Goal: Complete application form: Fill out and submit a form for a specific purpose

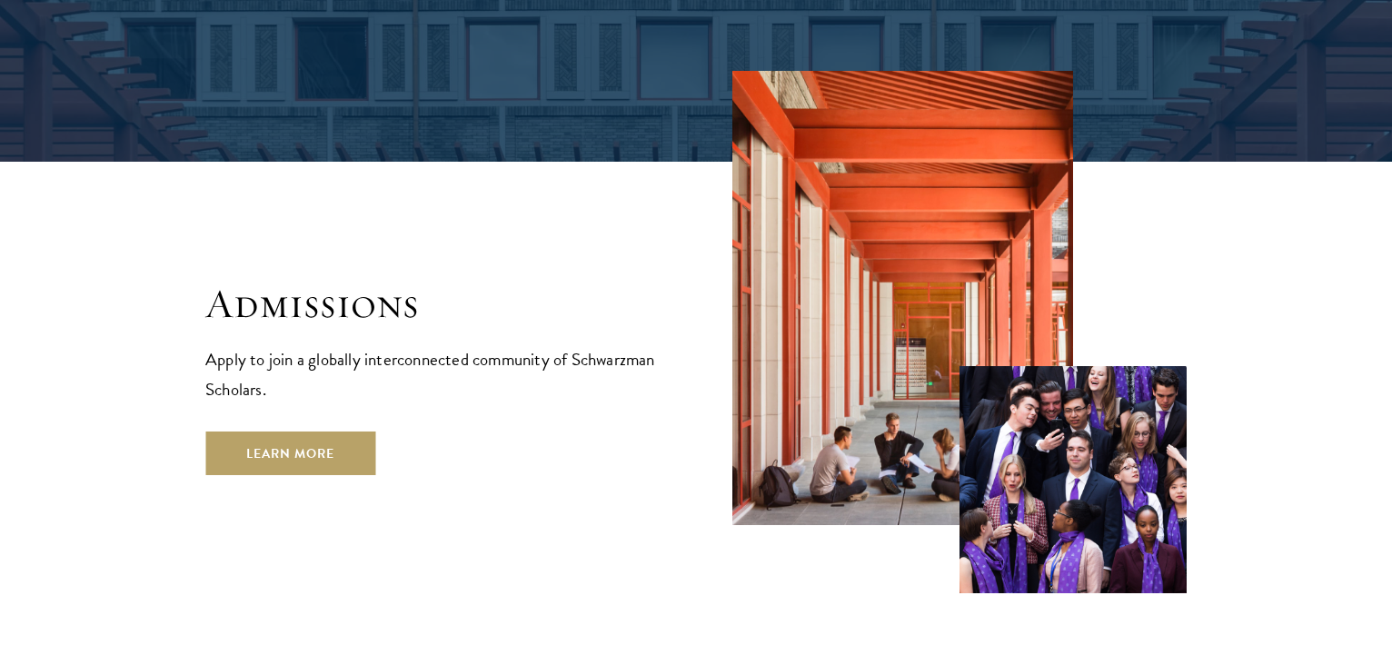
scroll to position [2965, 0]
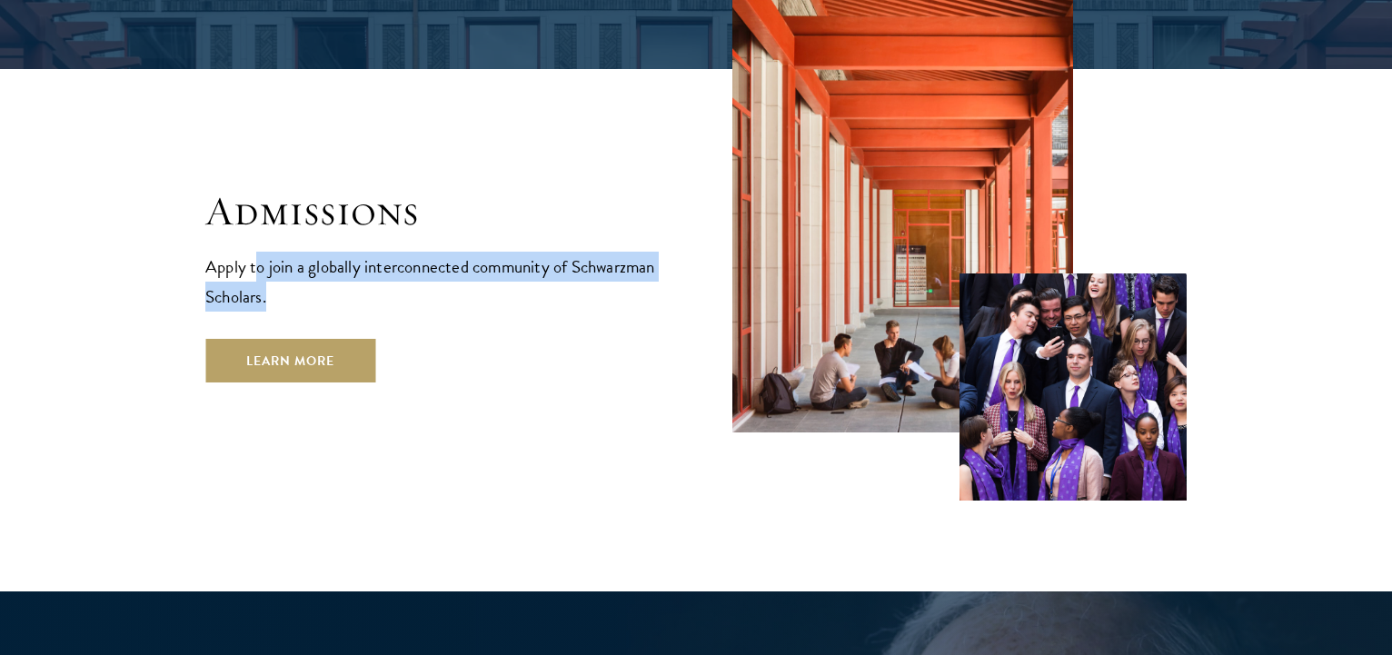
drag, startPoint x: 255, startPoint y: 208, endPoint x: 411, endPoint y: 232, distance: 157.1
click at [411, 252] on p "Apply to join a globally interconnected community of Schwarzman Scholars." at bounding box center [432, 282] width 454 height 60
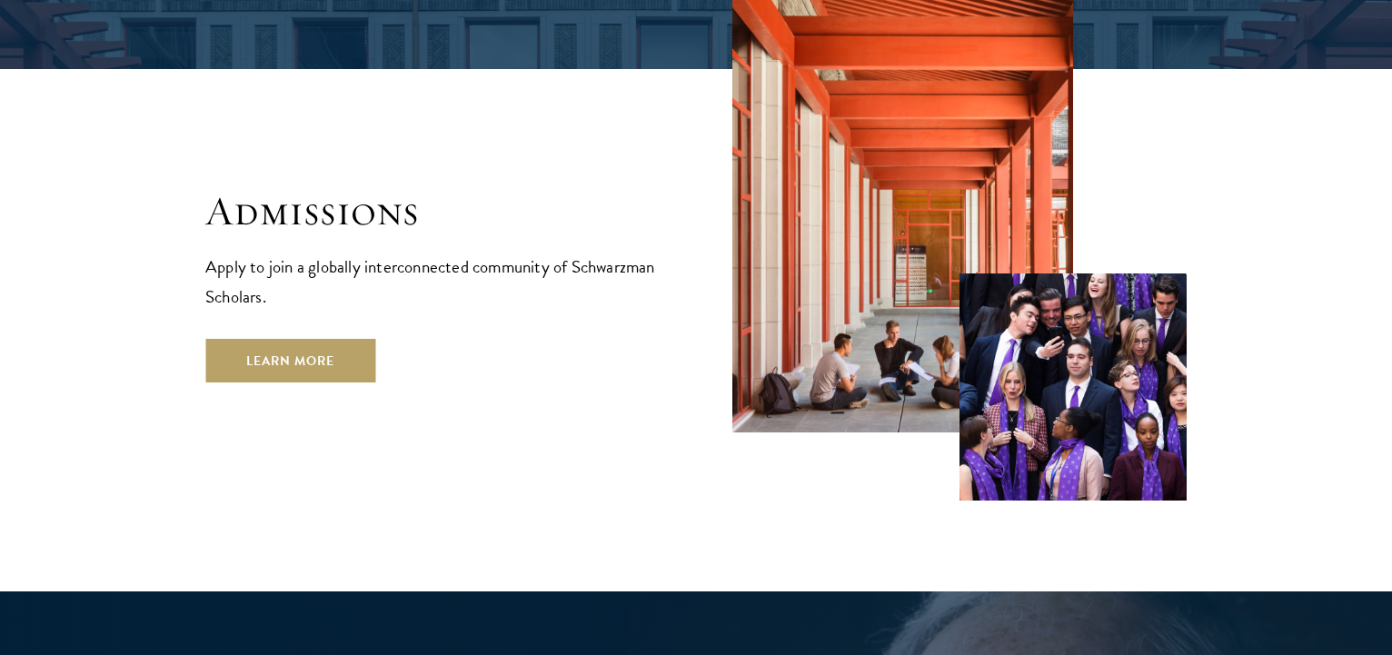
click at [411, 252] on p "Apply to join a globally interconnected community of Schwarzman Scholars." at bounding box center [432, 282] width 454 height 60
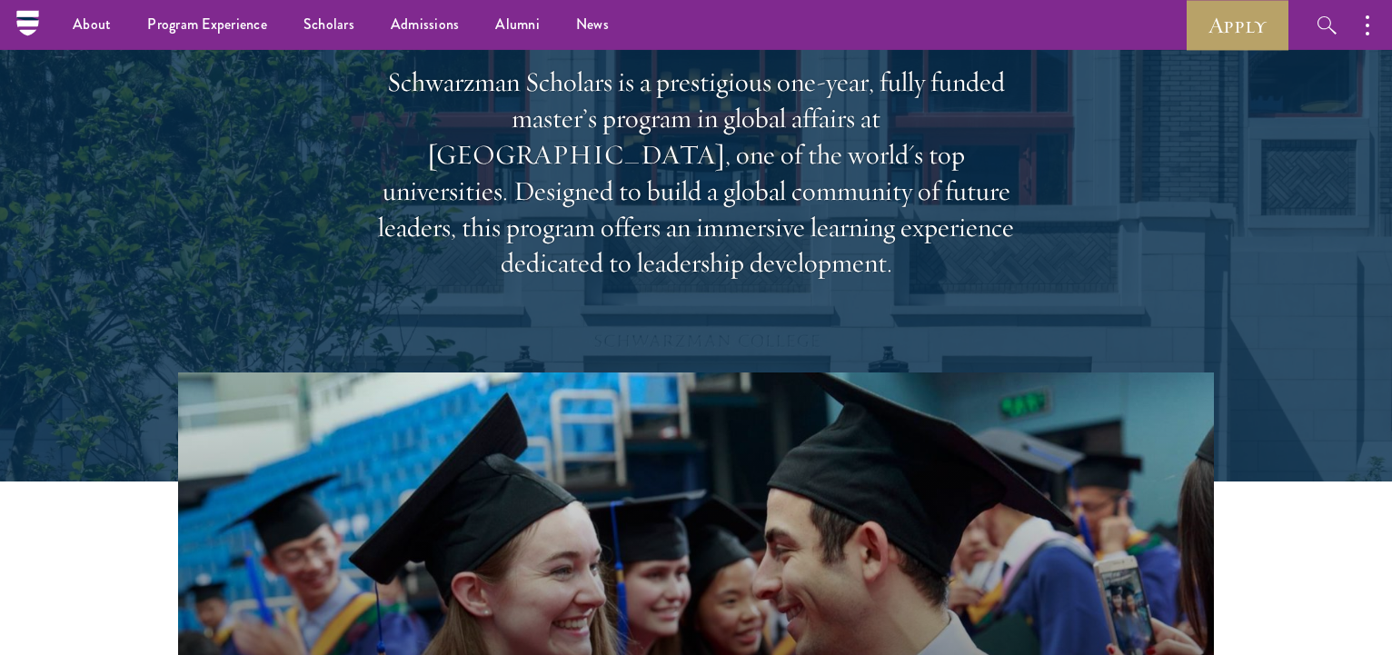
scroll to position [0, 0]
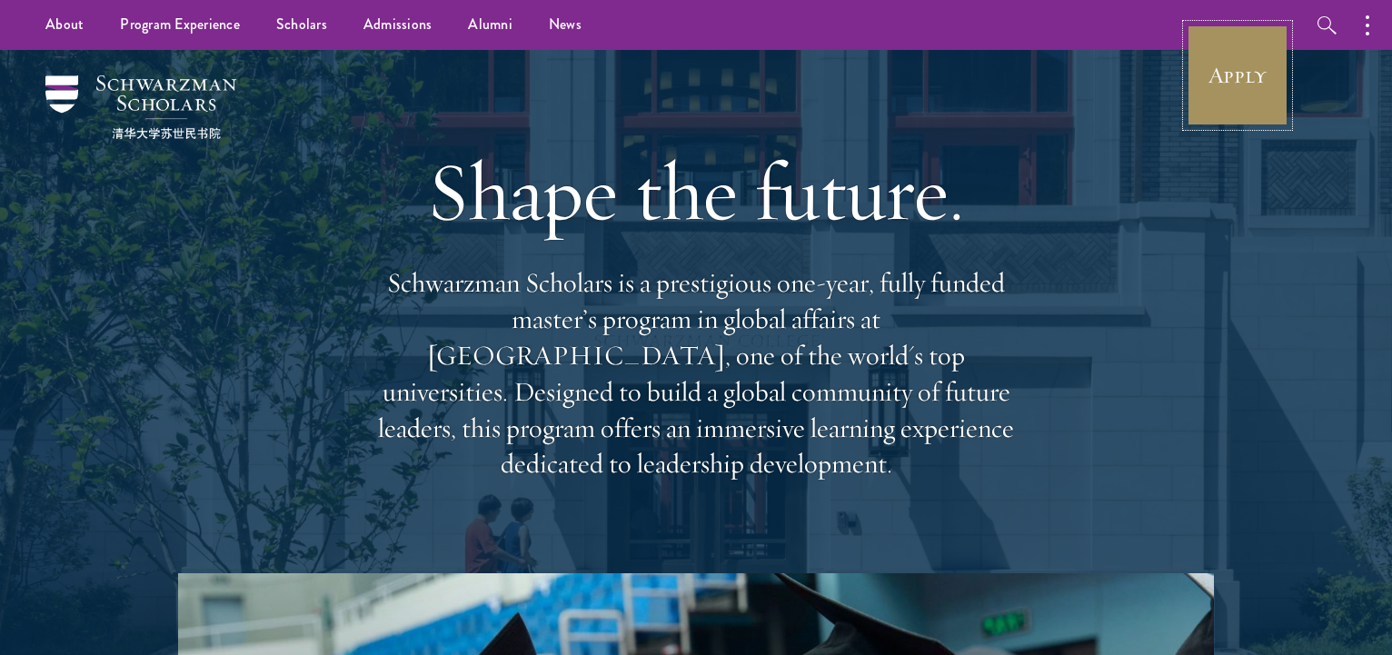
click at [1238, 106] on link "Apply" at bounding box center [1237, 76] width 102 height 102
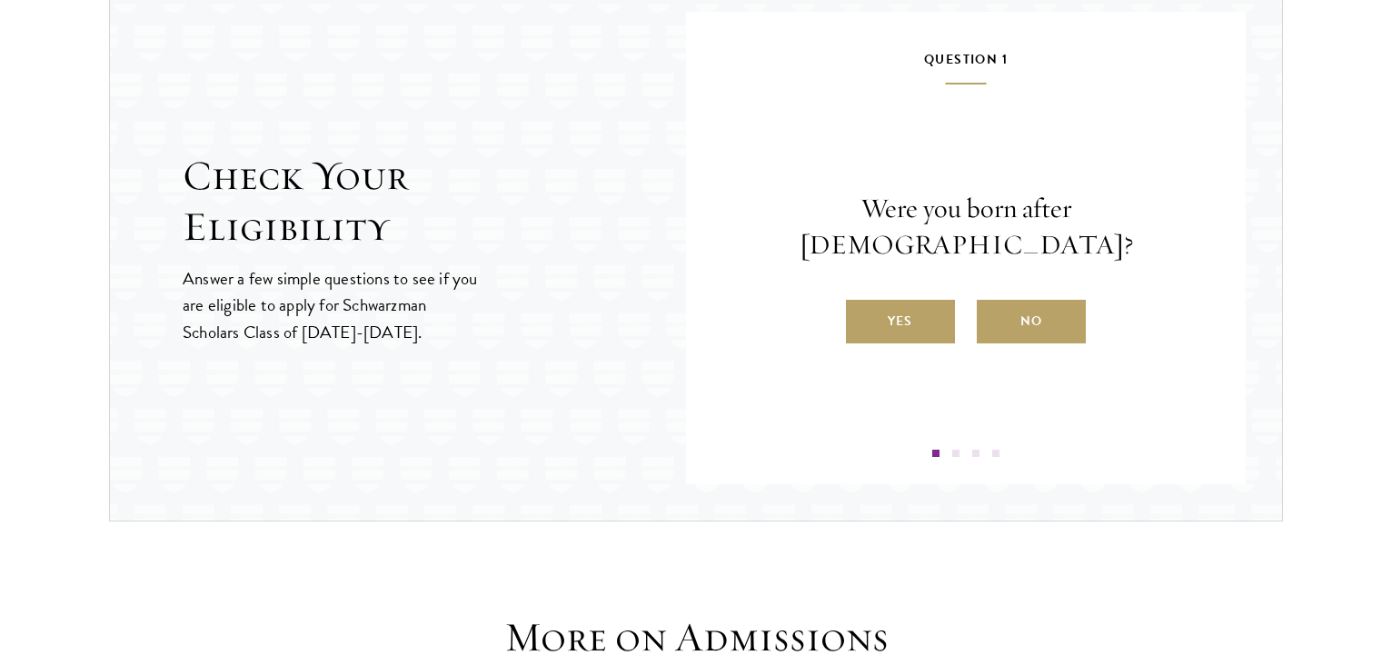
scroll to position [2131, 0]
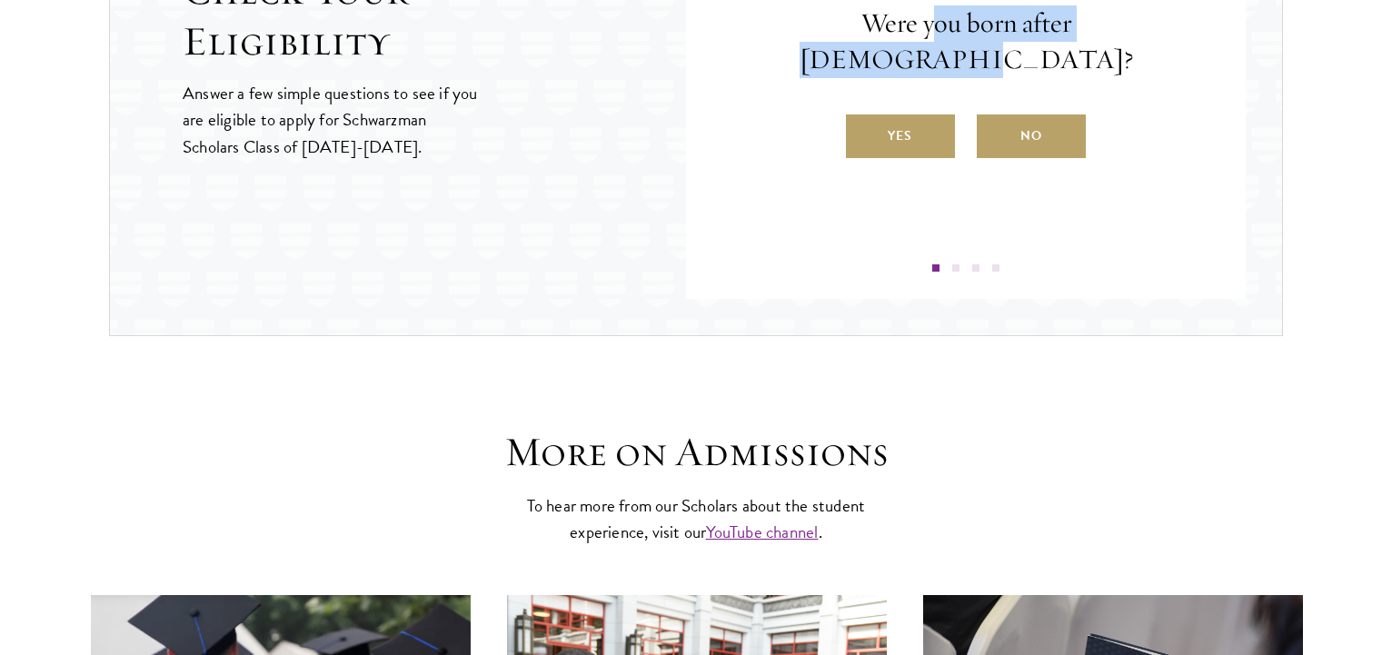
drag, startPoint x: 856, startPoint y: 45, endPoint x: 1100, endPoint y: 45, distance: 244.4
click at [1100, 45] on p "Were you born after [DEMOGRAPHIC_DATA]?" at bounding box center [965, 41] width 451 height 73
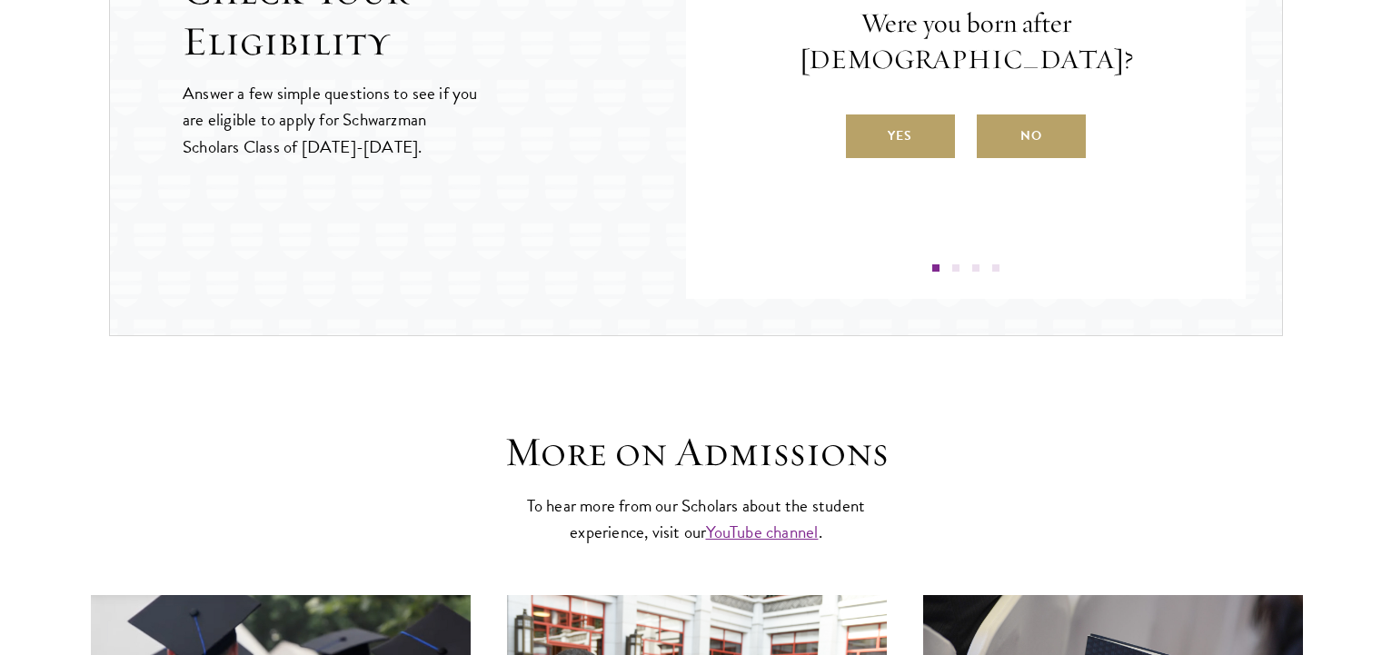
click at [1271, 75] on div "Check Your Eligibility Answer a few simple questions to see if you are eligible…" at bounding box center [696, 62] width 1174 height 547
click at [1023, 119] on label "No" at bounding box center [1031, 136] width 109 height 44
click at [993, 119] on input "No" at bounding box center [985, 124] width 16 height 16
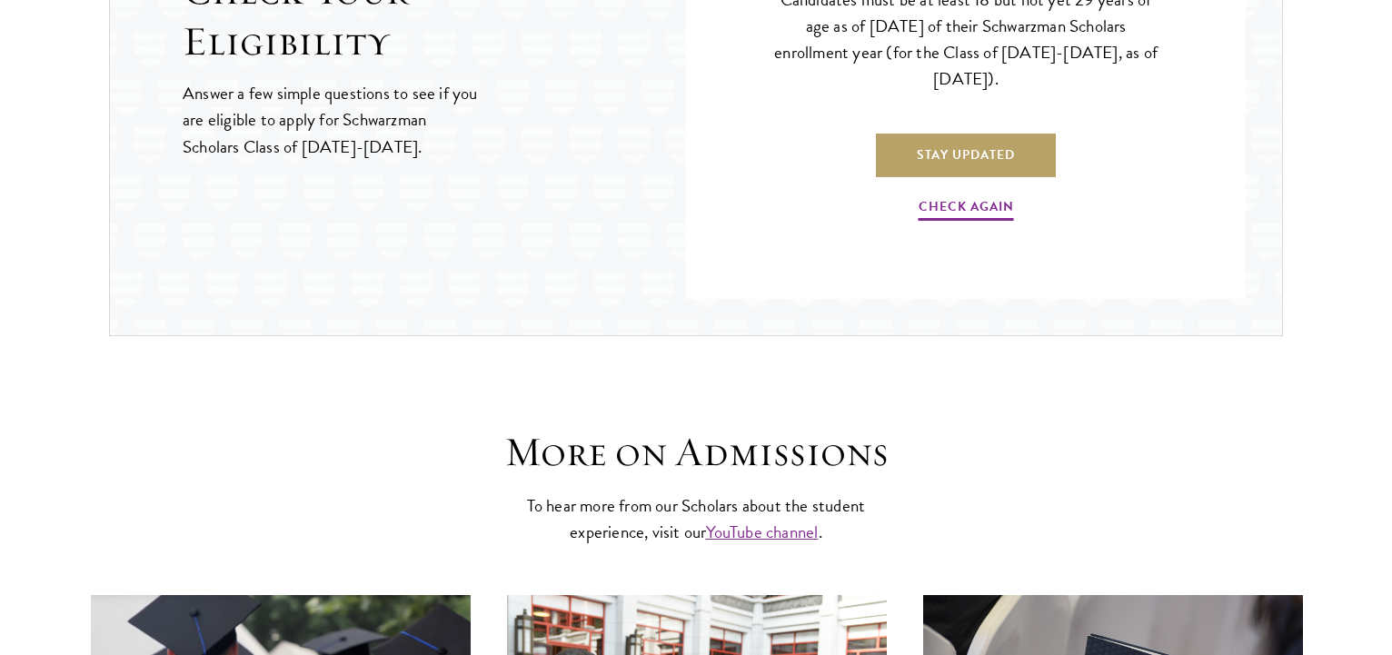
scroll to position [1853, 0]
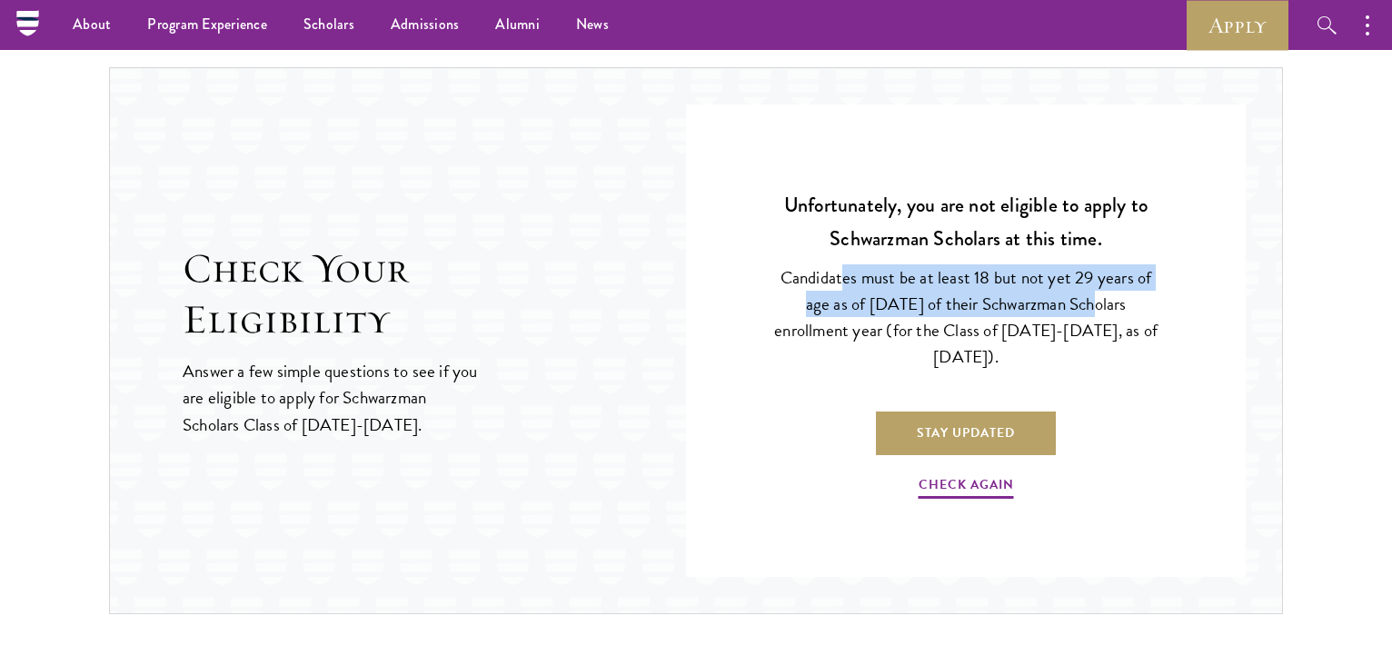
drag, startPoint x: 844, startPoint y: 283, endPoint x: 1079, endPoint y: 308, distance: 236.6
click at [1079, 308] on p "Candidates must be at least 18 but not yet 29 years of age as of [DATE] of thei…" at bounding box center [966, 316] width 396 height 105
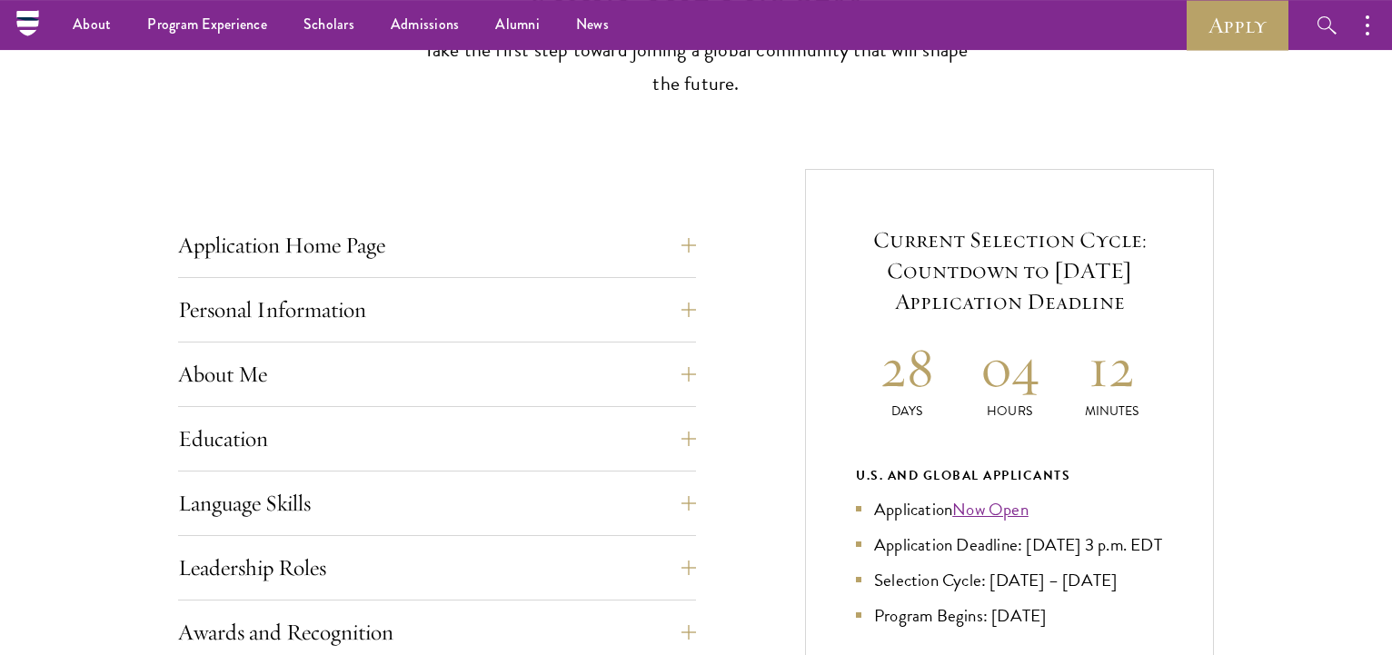
scroll to position [584, 0]
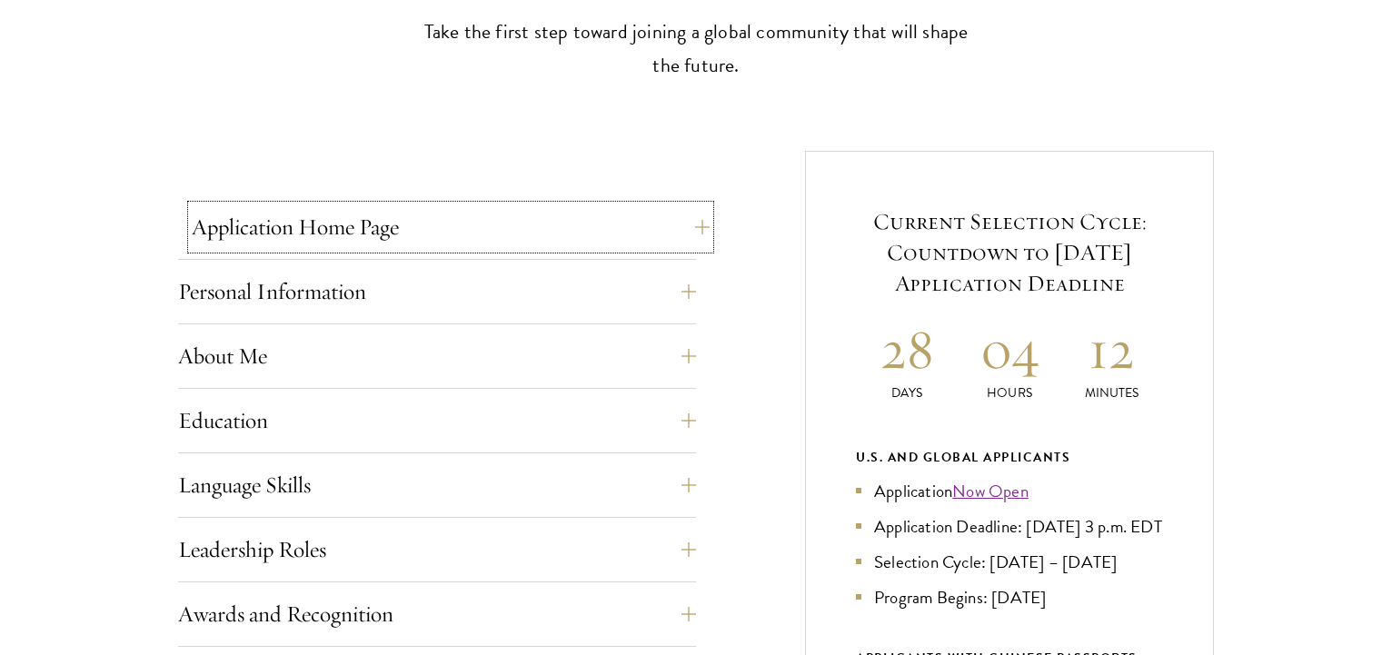
click at [482, 224] on button "Application Home Page" at bounding box center [451, 227] width 518 height 44
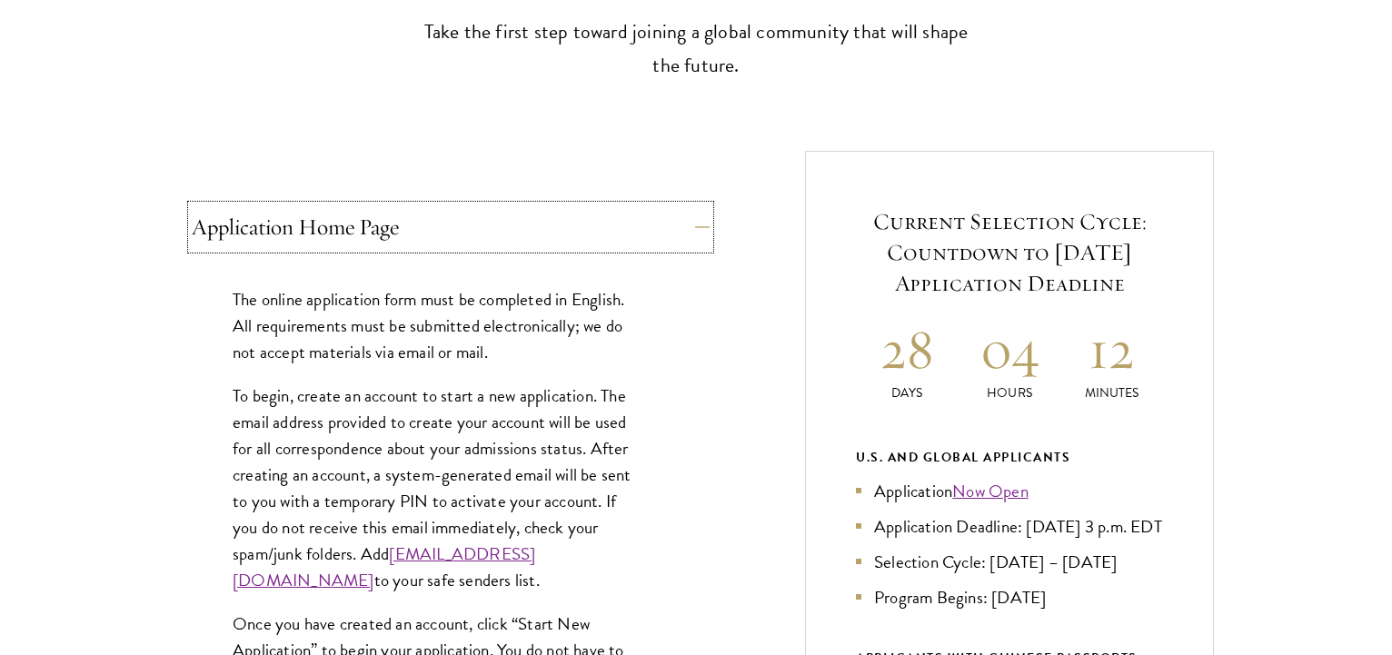
click at [482, 224] on button "Application Home Page" at bounding box center [451, 227] width 518 height 44
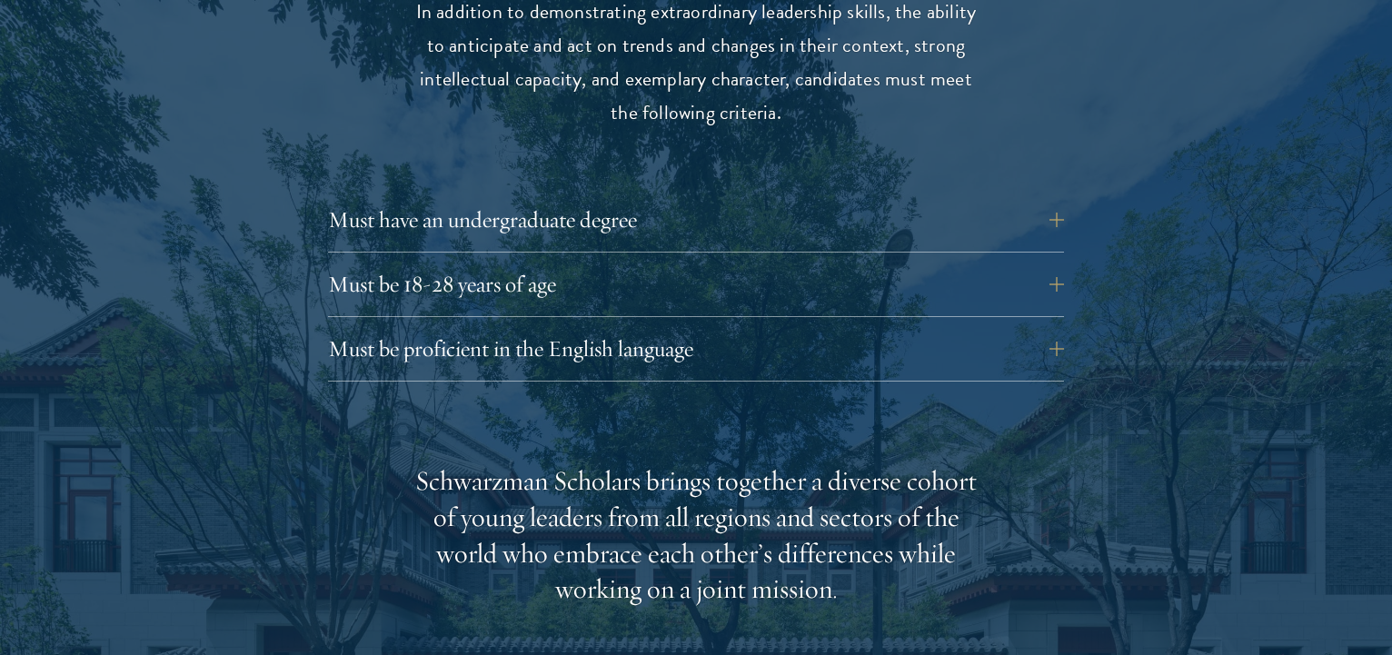
scroll to position [2594, 0]
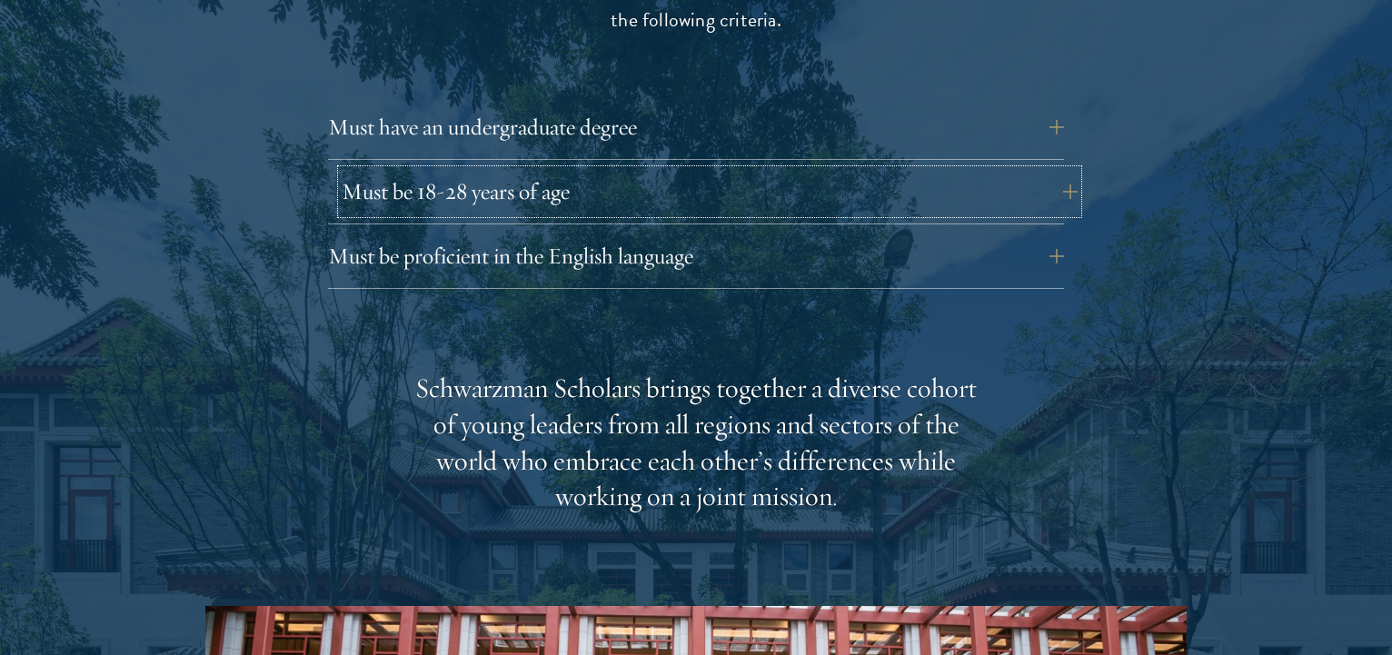
click at [890, 170] on button "Must be 18-28 years of age" at bounding box center [710, 192] width 736 height 44
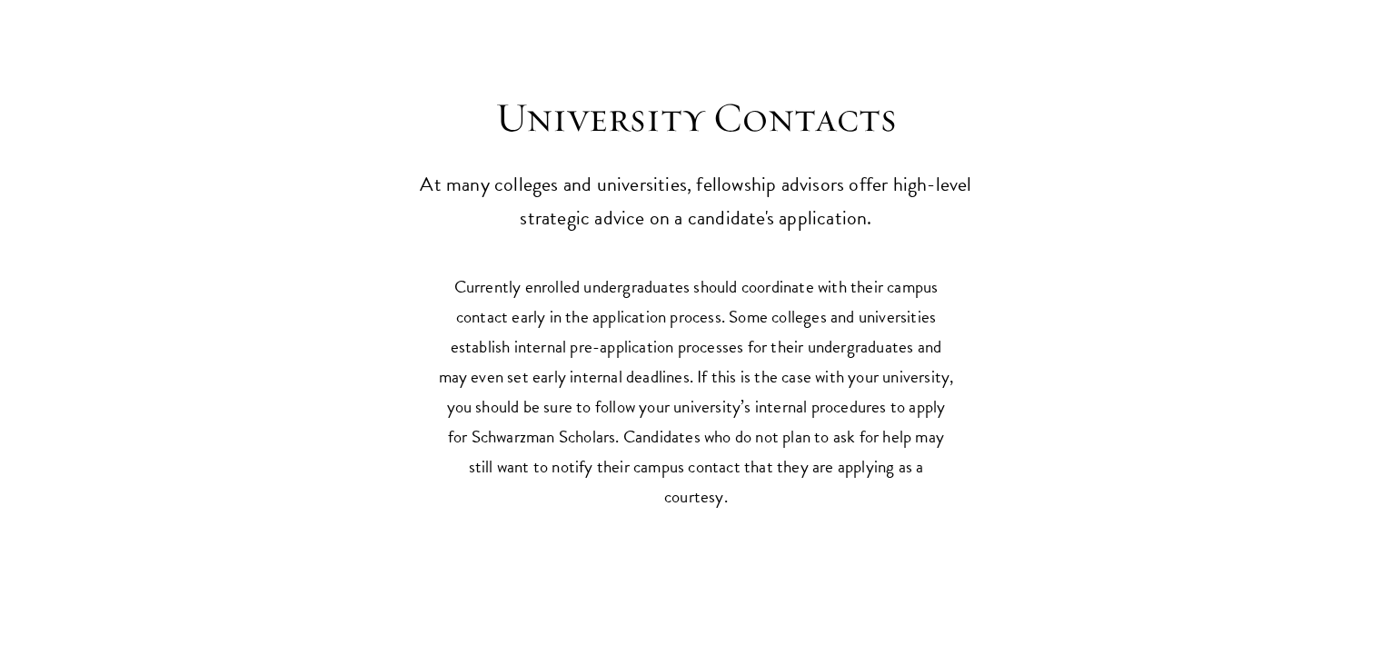
scroll to position [8802, 0]
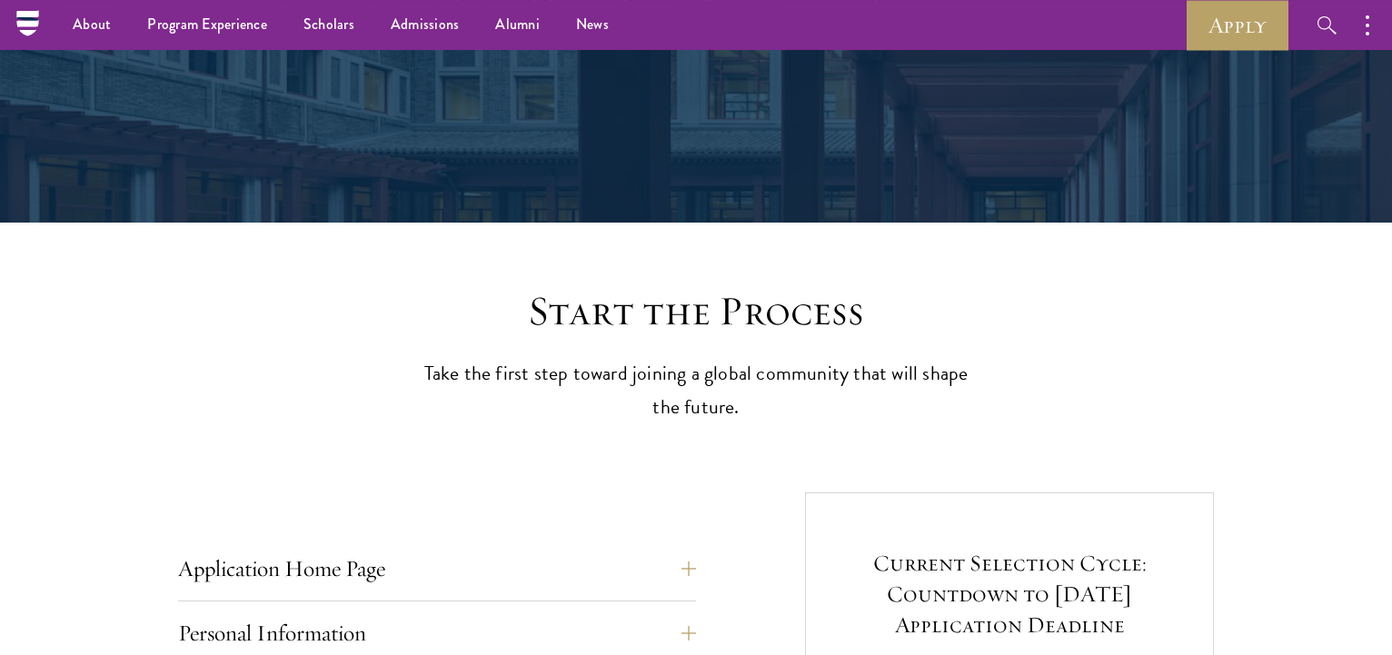
scroll to position [186, 0]
